Goal: Communication & Community: Answer question/provide support

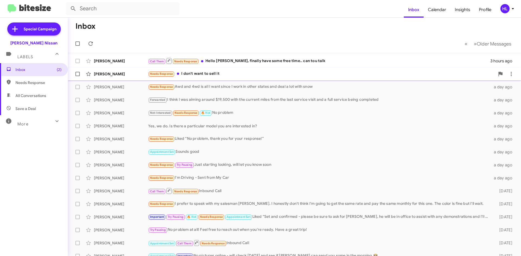
click at [139, 75] on div "[PERSON_NAME]" at bounding box center [121, 73] width 54 height 5
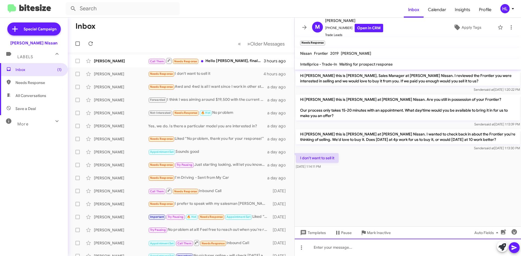
click at [393, 246] on div at bounding box center [408, 247] width 226 height 17
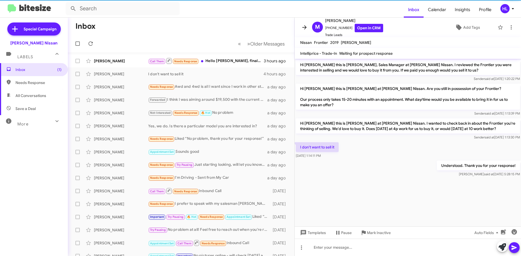
click at [307, 28] on icon at bounding box center [304, 27] width 7 height 7
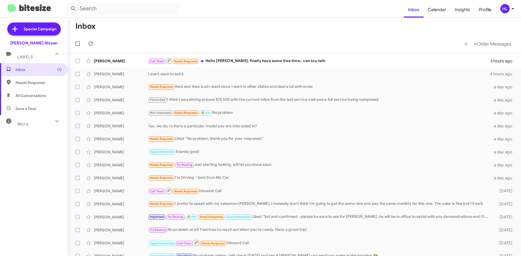
click at [28, 11] on img at bounding box center [29, 8] width 43 height 9
click at [32, 95] on span "All Conversations" at bounding box center [30, 95] width 31 height 5
type input "in:all-conversations"
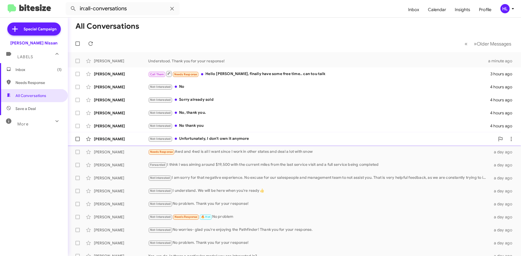
click at [118, 141] on div "[PERSON_NAME]" at bounding box center [121, 138] width 54 height 5
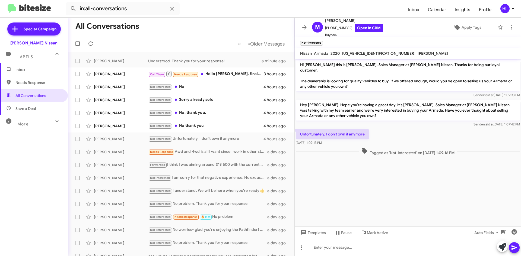
click at [416, 247] on div at bounding box center [408, 247] width 226 height 17
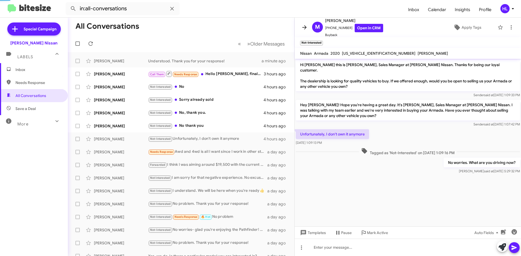
click at [303, 26] on icon at bounding box center [304, 27] width 7 height 7
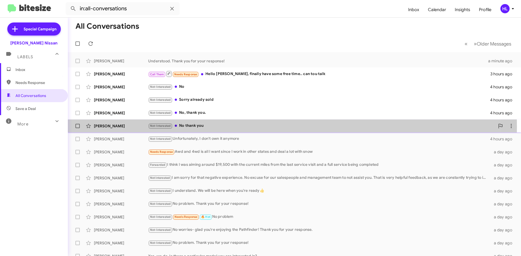
click at [130, 127] on div "[PERSON_NAME]" at bounding box center [121, 125] width 54 height 5
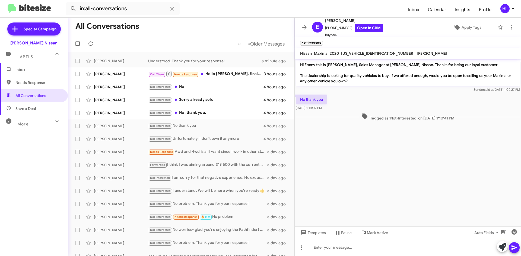
click at [402, 240] on div at bounding box center [408, 247] width 226 height 17
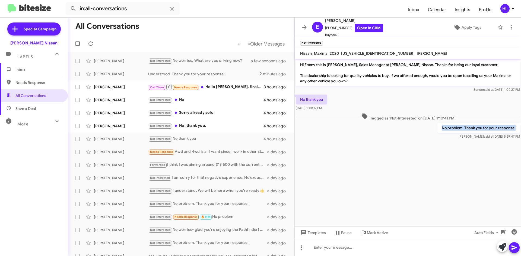
drag, startPoint x: 516, startPoint y: 128, endPoint x: 437, endPoint y: 129, distance: 79.5
click at [437, 129] on div "No problem. Thank you for your response! [PERSON_NAME] said at [DATE] 5:29:47 PM" at bounding box center [408, 131] width 226 height 18
copy p "No problem. Thank you for your response!"
click at [306, 27] on icon at bounding box center [304, 27] width 4 height 4
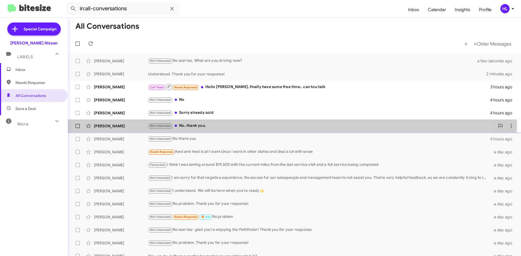
click at [126, 125] on div "[PERSON_NAME]" at bounding box center [121, 125] width 54 height 5
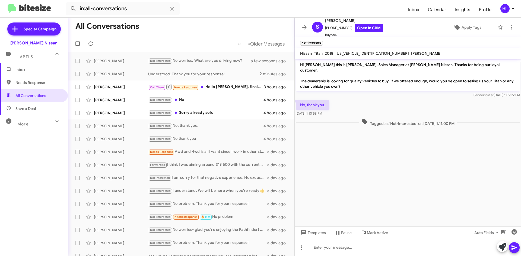
paste div
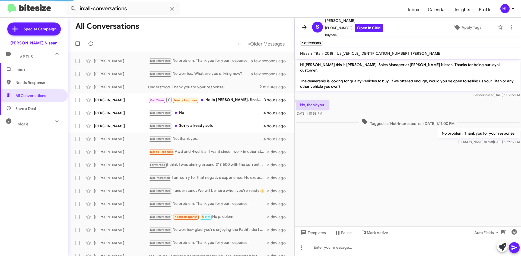
click at [302, 27] on icon at bounding box center [304, 27] width 7 height 7
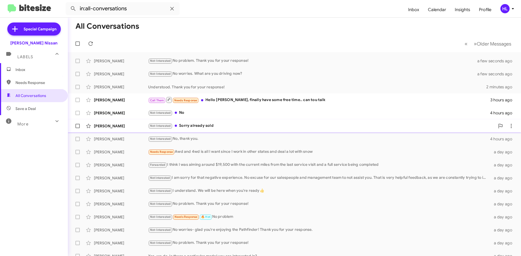
click at [122, 124] on div "[PERSON_NAME]" at bounding box center [121, 125] width 54 height 5
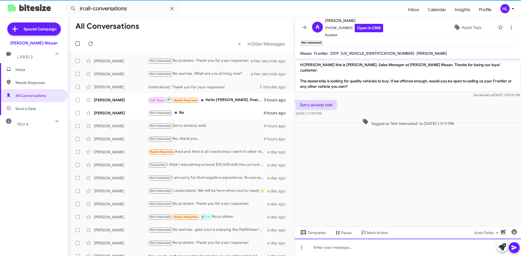
click at [397, 249] on div at bounding box center [408, 247] width 226 height 17
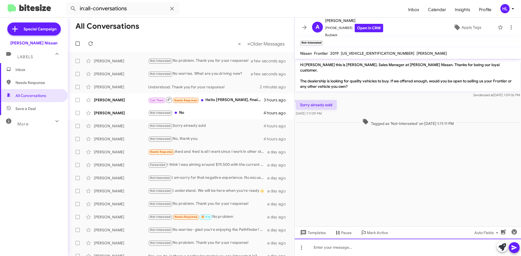
paste div
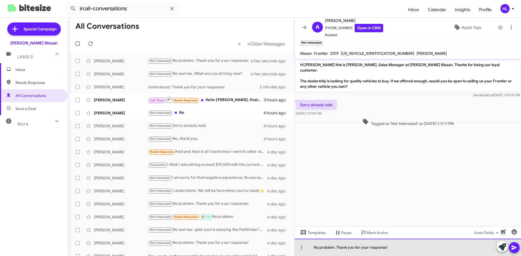
click at [335, 249] on div "No problem. Thank you for your response!" at bounding box center [408, 247] width 226 height 17
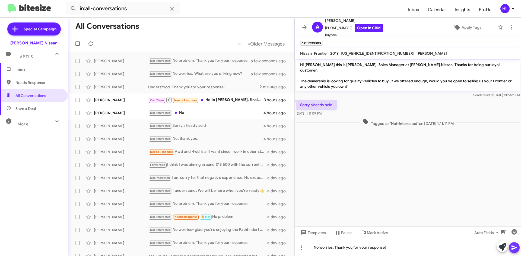
click at [515, 246] on icon at bounding box center [514, 248] width 7 height 7
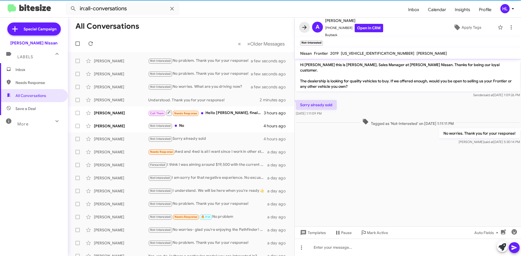
click at [303, 29] on icon at bounding box center [304, 27] width 7 height 7
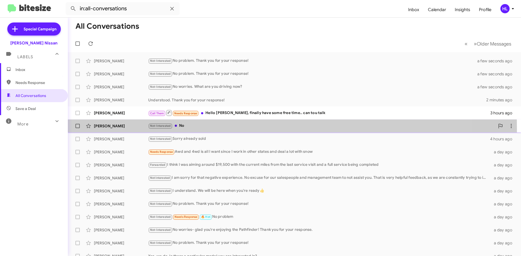
click at [115, 129] on div "[PERSON_NAME] Not-Interested No 4 hours ago" at bounding box center [294, 126] width 444 height 11
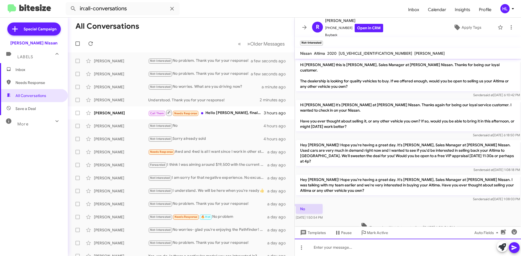
paste div
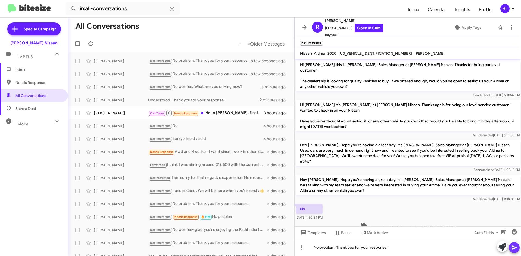
click at [515, 248] on icon at bounding box center [513, 248] width 5 height 5
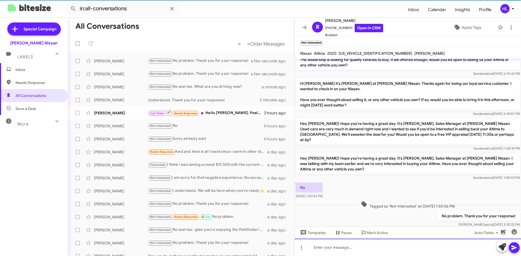
scroll to position [22, 0]
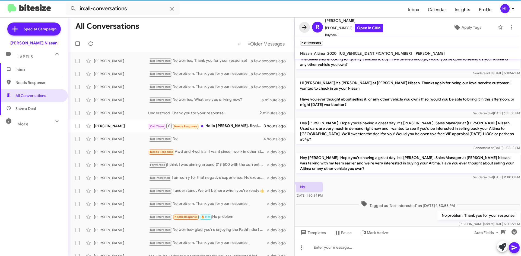
click at [303, 26] on icon at bounding box center [304, 27] width 7 height 7
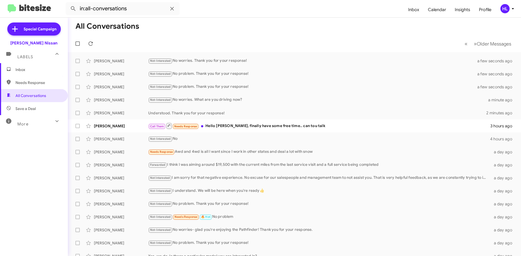
click at [40, 10] on img at bounding box center [29, 8] width 43 height 9
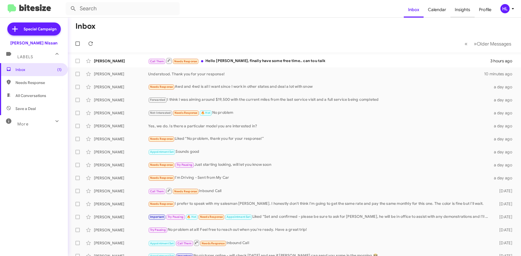
click at [467, 9] on span "Insights" at bounding box center [462, 10] width 24 height 16
